Goal: Task Accomplishment & Management: Manage account settings

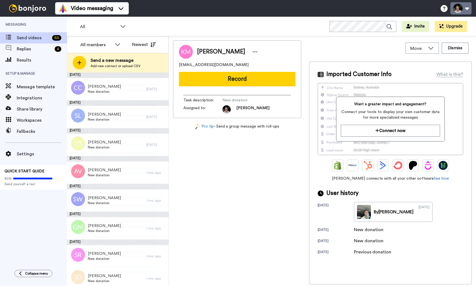
click at [458, 9] on button at bounding box center [460, 8] width 21 height 12
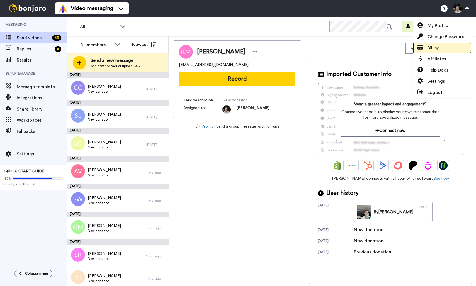
click at [437, 49] on span "Billing" at bounding box center [433, 48] width 12 height 7
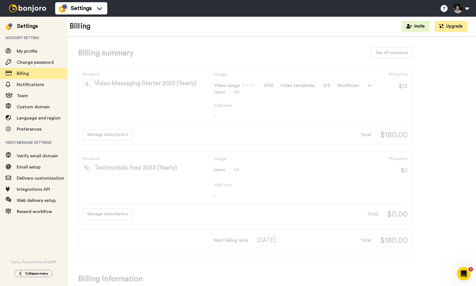
click at [372, 118] on span "-" at bounding box center [311, 116] width 194 height 7
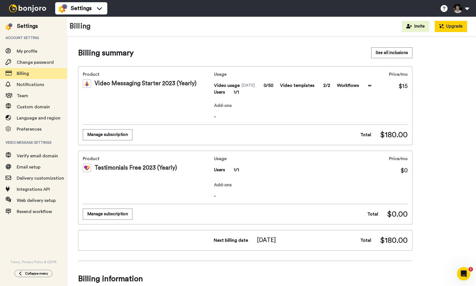
click at [453, 27] on button "Upgrade" at bounding box center [451, 26] width 32 height 11
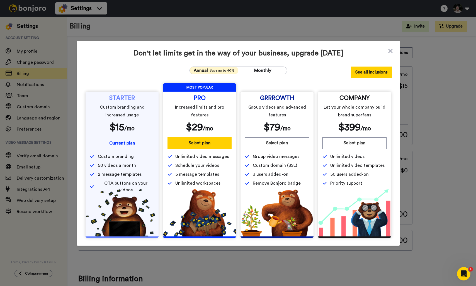
click at [369, 72] on button "See all inclusions" at bounding box center [371, 73] width 41 height 12
click at [389, 48] on icon at bounding box center [391, 51] width 6 height 7
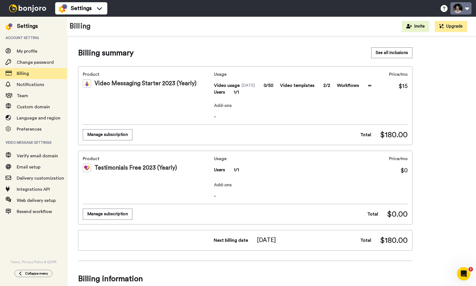
click at [464, 6] on button at bounding box center [460, 8] width 21 height 12
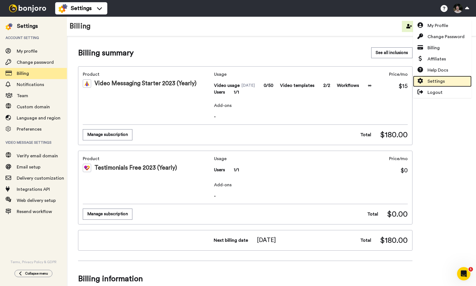
click at [441, 81] on span "Settings" at bounding box center [435, 81] width 17 height 7
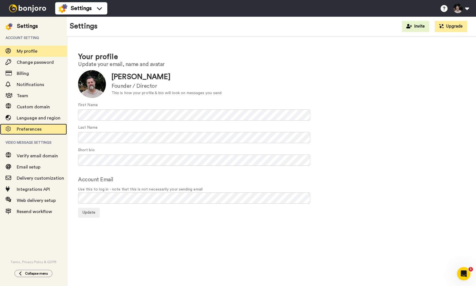
click at [34, 128] on span "Preferences" at bounding box center [29, 129] width 25 height 4
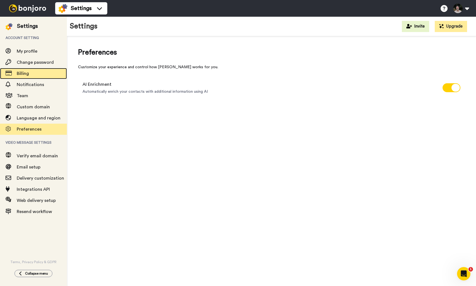
click at [29, 72] on span "Billing" at bounding box center [42, 73] width 50 height 7
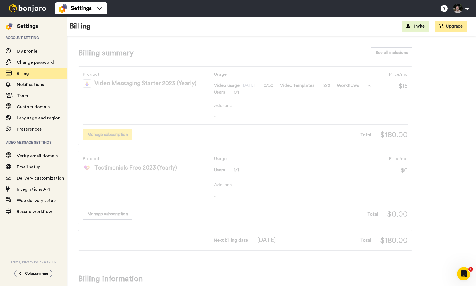
click at [115, 133] on button "Manage subscription" at bounding box center [108, 134] width 50 height 11
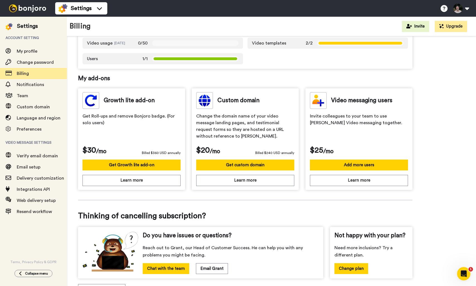
scroll to position [138, 0]
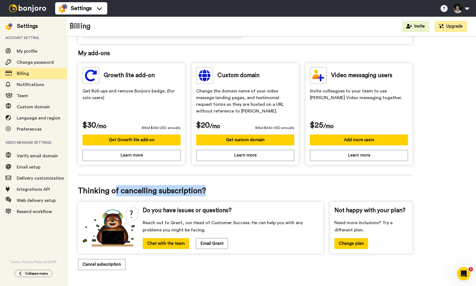
drag, startPoint x: 113, startPoint y: 191, endPoint x: 215, endPoint y: 193, distance: 102.0
click at [216, 193] on span "Thinking of cancelling subscription?" at bounding box center [245, 190] width 334 height 11
click at [215, 193] on span "Thinking of cancelling subscription?" at bounding box center [245, 190] width 334 height 11
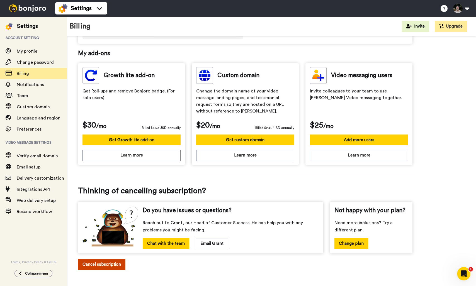
click at [111, 263] on button "Cancel subscription" at bounding box center [101, 264] width 47 height 11
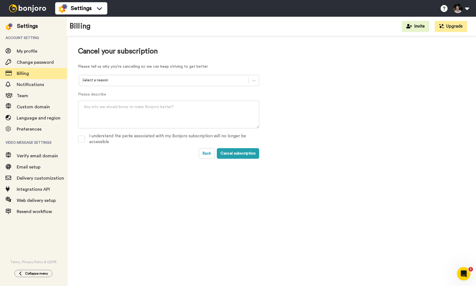
click at [172, 77] on div "Select a reason" at bounding box center [163, 80] width 169 height 9
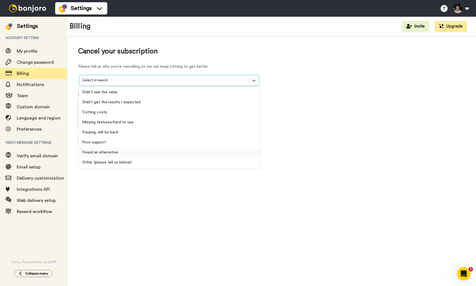
click at [131, 152] on div "Found an alternative" at bounding box center [169, 152] width 181 height 10
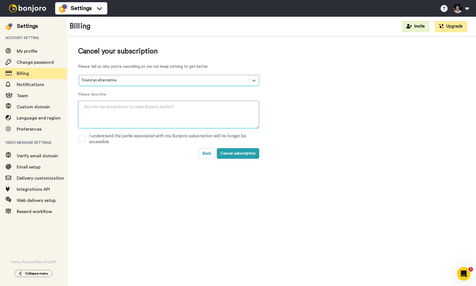
click at [127, 108] on textarea at bounding box center [168, 115] width 181 height 28
type textarea "I"
type textarea "W"
click at [81, 141] on span at bounding box center [81, 139] width 7 height 7
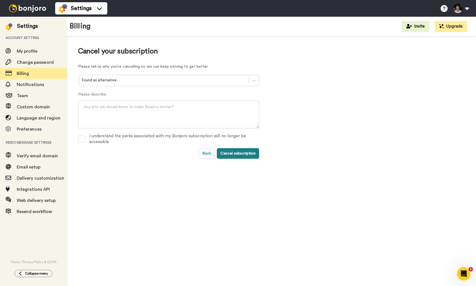
click at [241, 154] on button "Cancel subscription" at bounding box center [238, 153] width 42 height 11
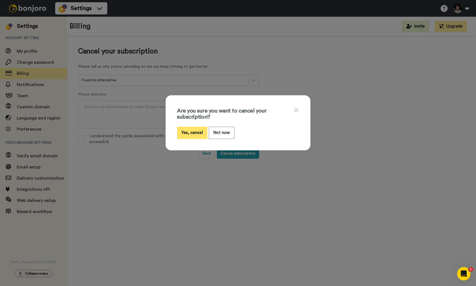
click at [195, 133] on button "Yes, cancel" at bounding box center [192, 133] width 30 height 12
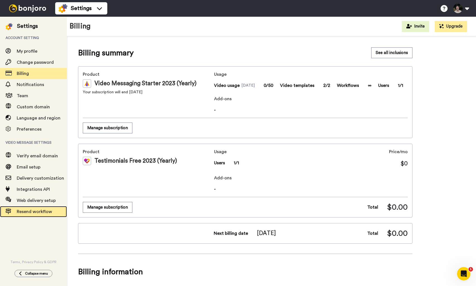
click at [33, 213] on span "Resend workflow" at bounding box center [34, 212] width 35 height 4
